Goal: Task Accomplishment & Management: Manage account settings

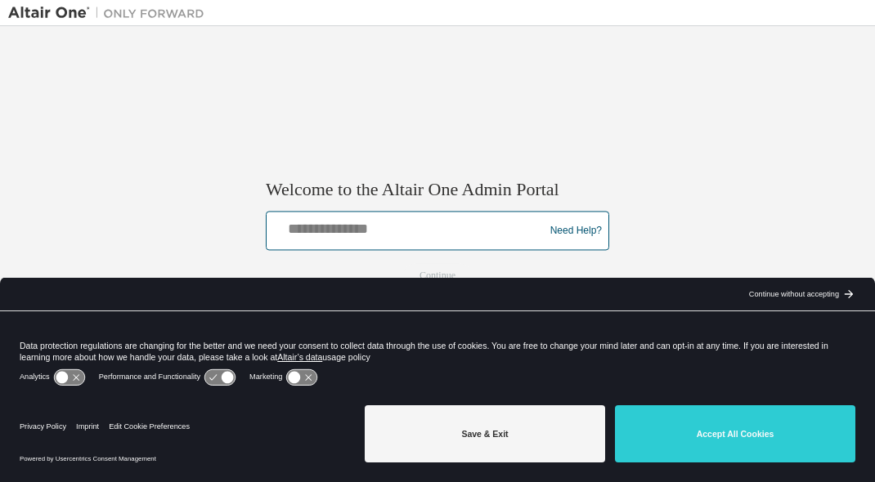
click at [440, 232] on input "text" at bounding box center [407, 228] width 269 height 24
type input "**********"
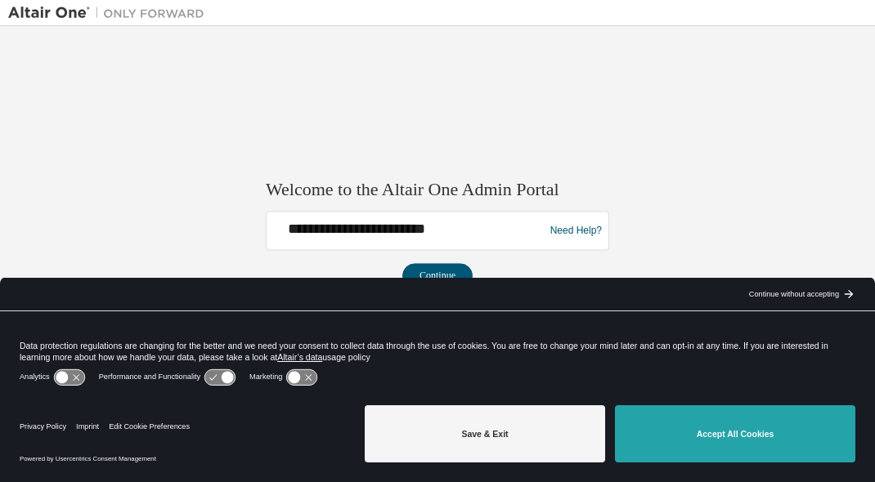
click at [670, 422] on button "Accept All Cookies" at bounding box center [735, 434] width 240 height 57
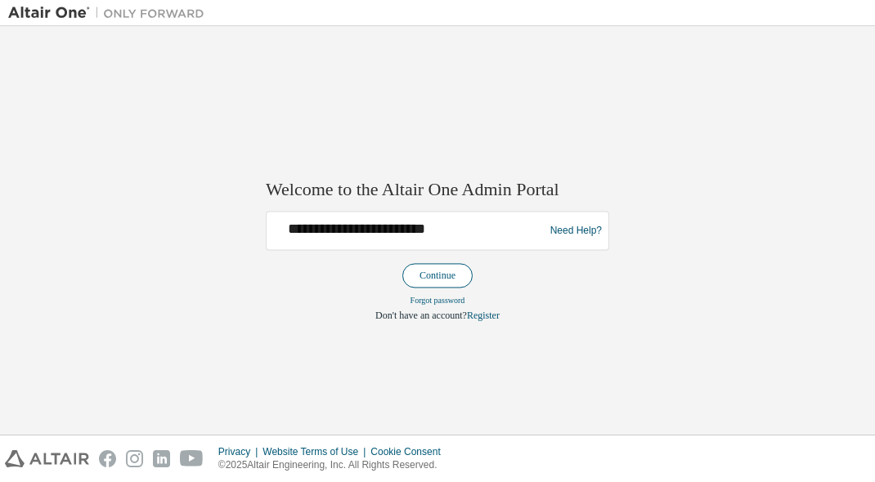
click at [463, 279] on button "Continue" at bounding box center [437, 276] width 70 height 25
